Goal: Book appointment/travel/reservation

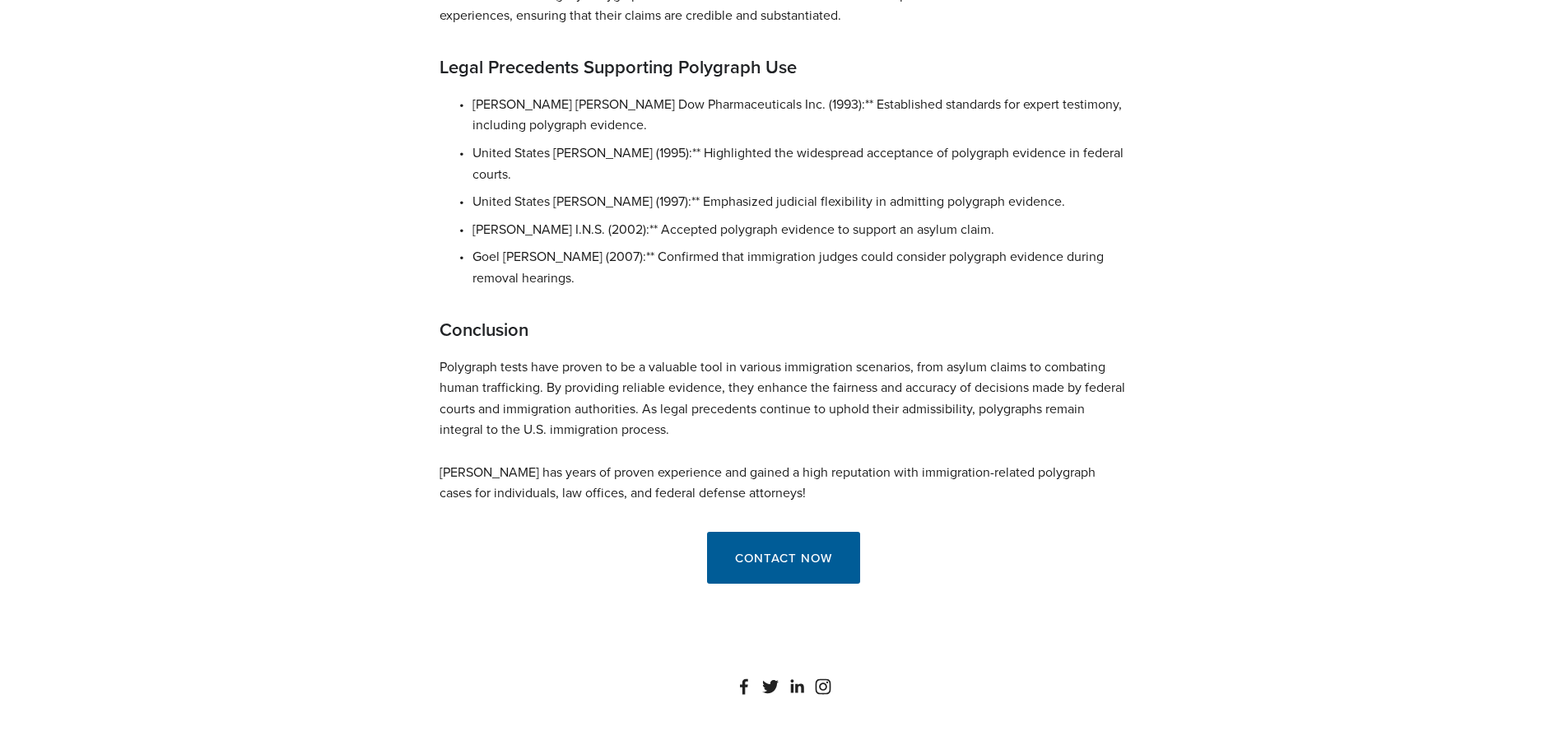
scroll to position [1399, 0]
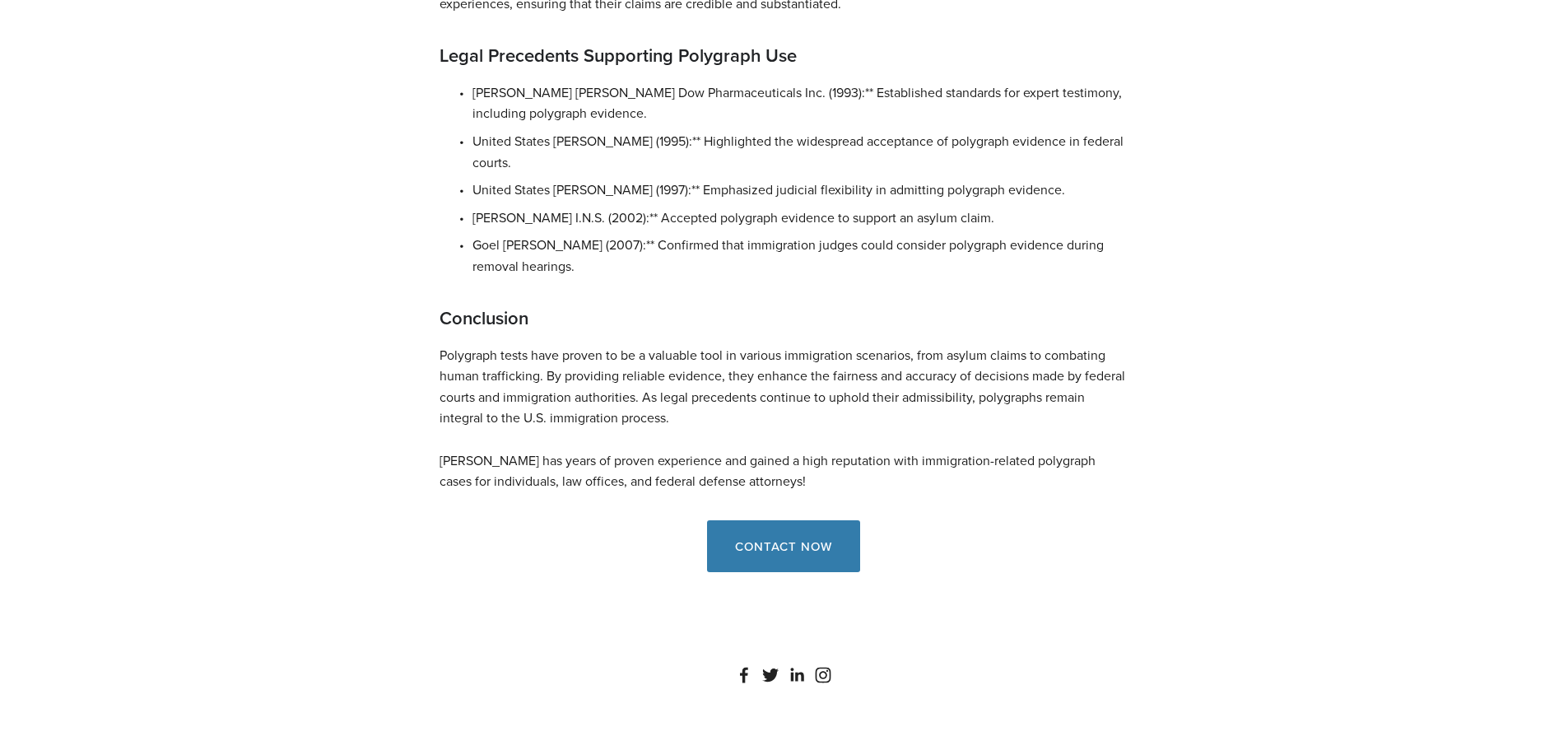
click at [740, 520] on link "Contact Now" at bounding box center [784, 545] width 153 height 51
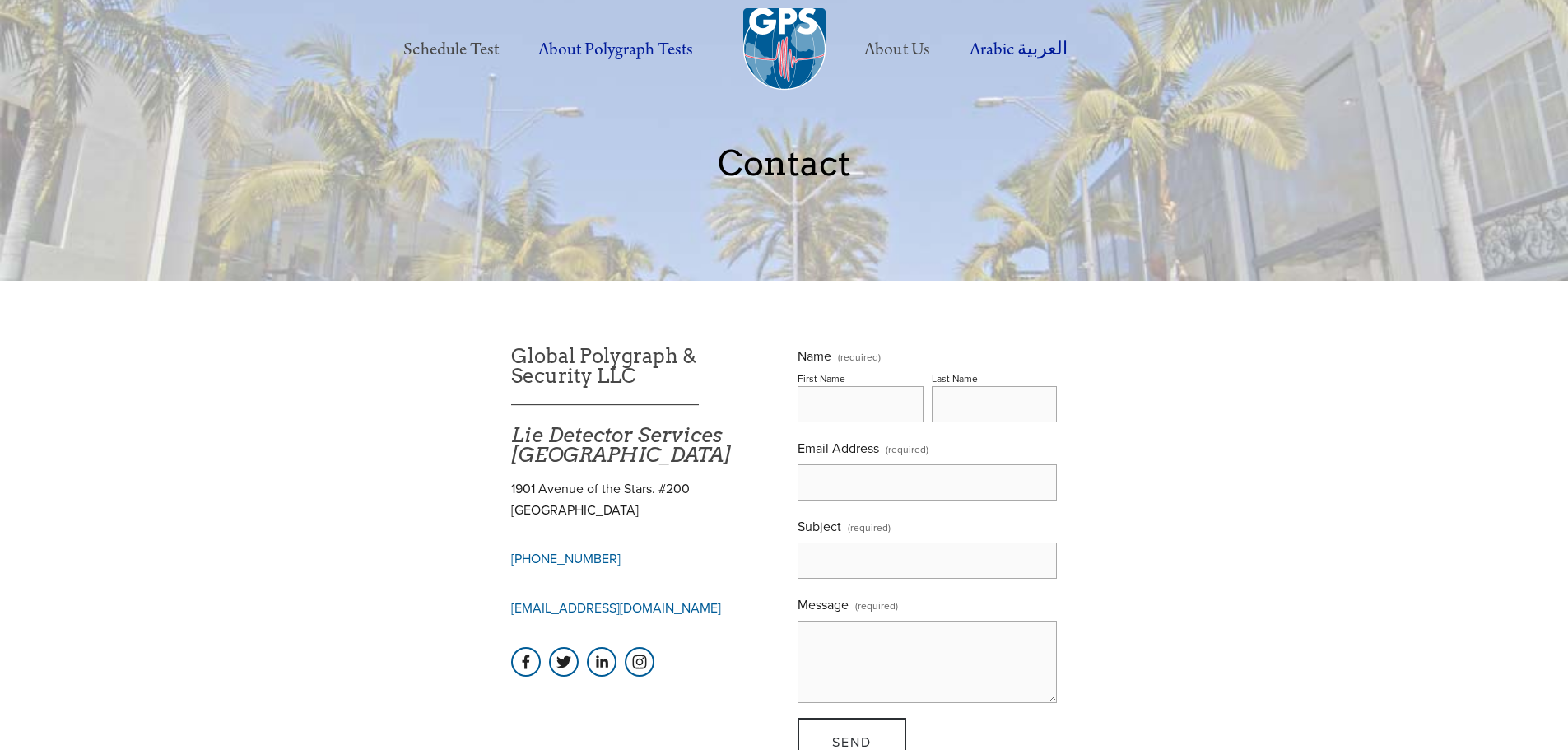
click at [406, 45] on link "Schedule Test" at bounding box center [450, 50] width 131 height 45
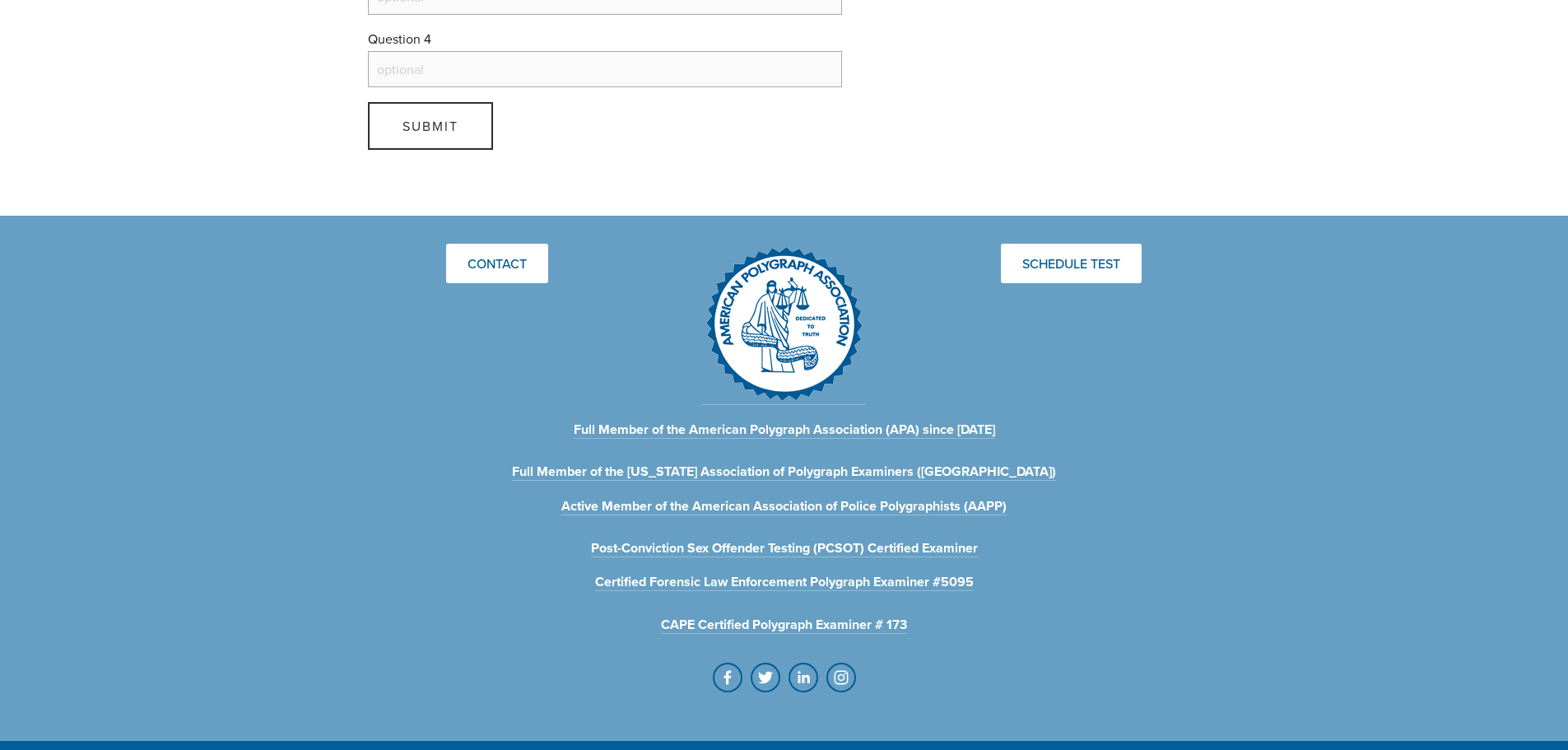
scroll to position [1810, 0]
